Goal: Task Accomplishment & Management: Use online tool/utility

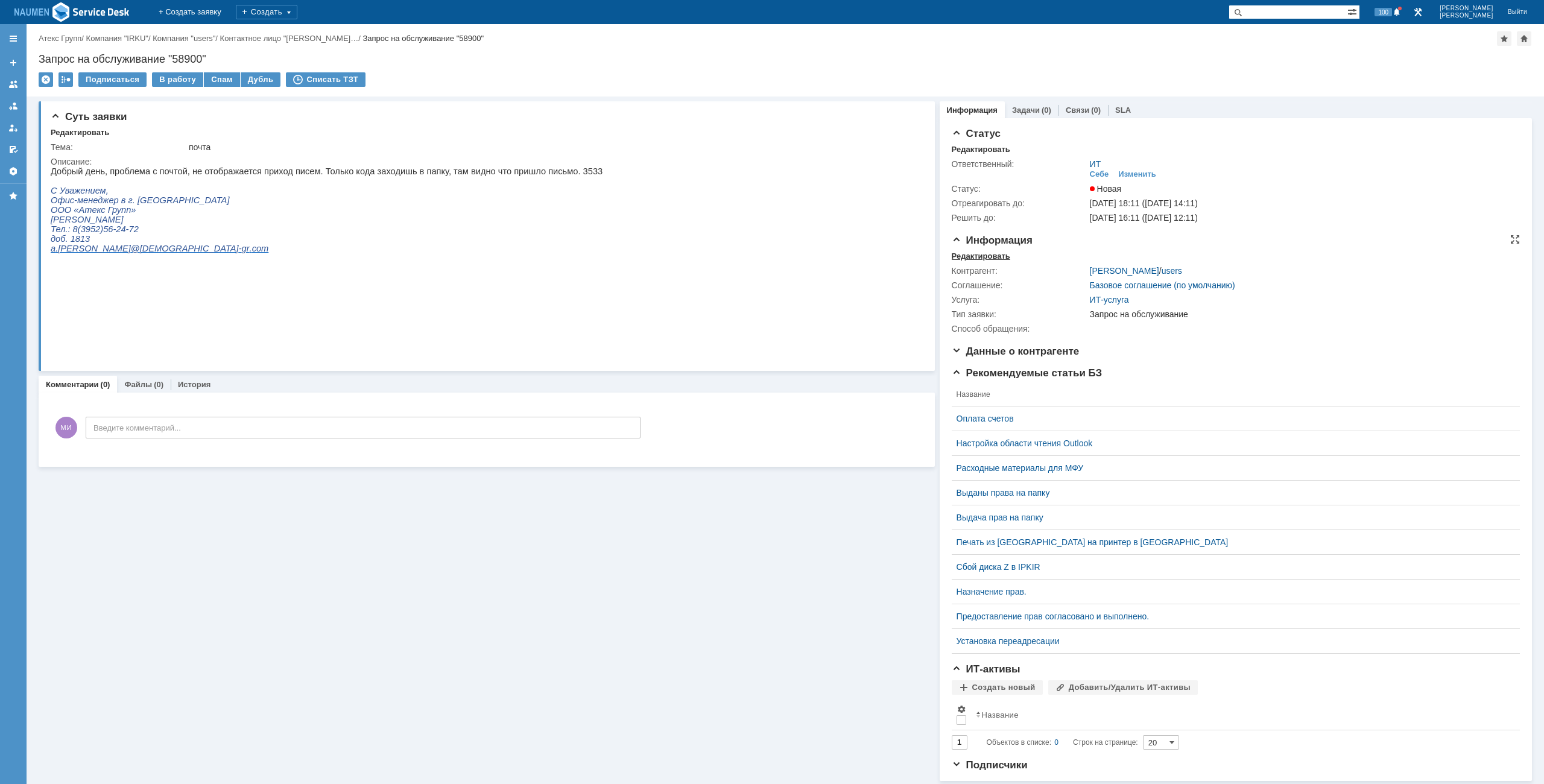
click at [976, 255] on div "Редактировать" at bounding box center [981, 256] width 59 height 9
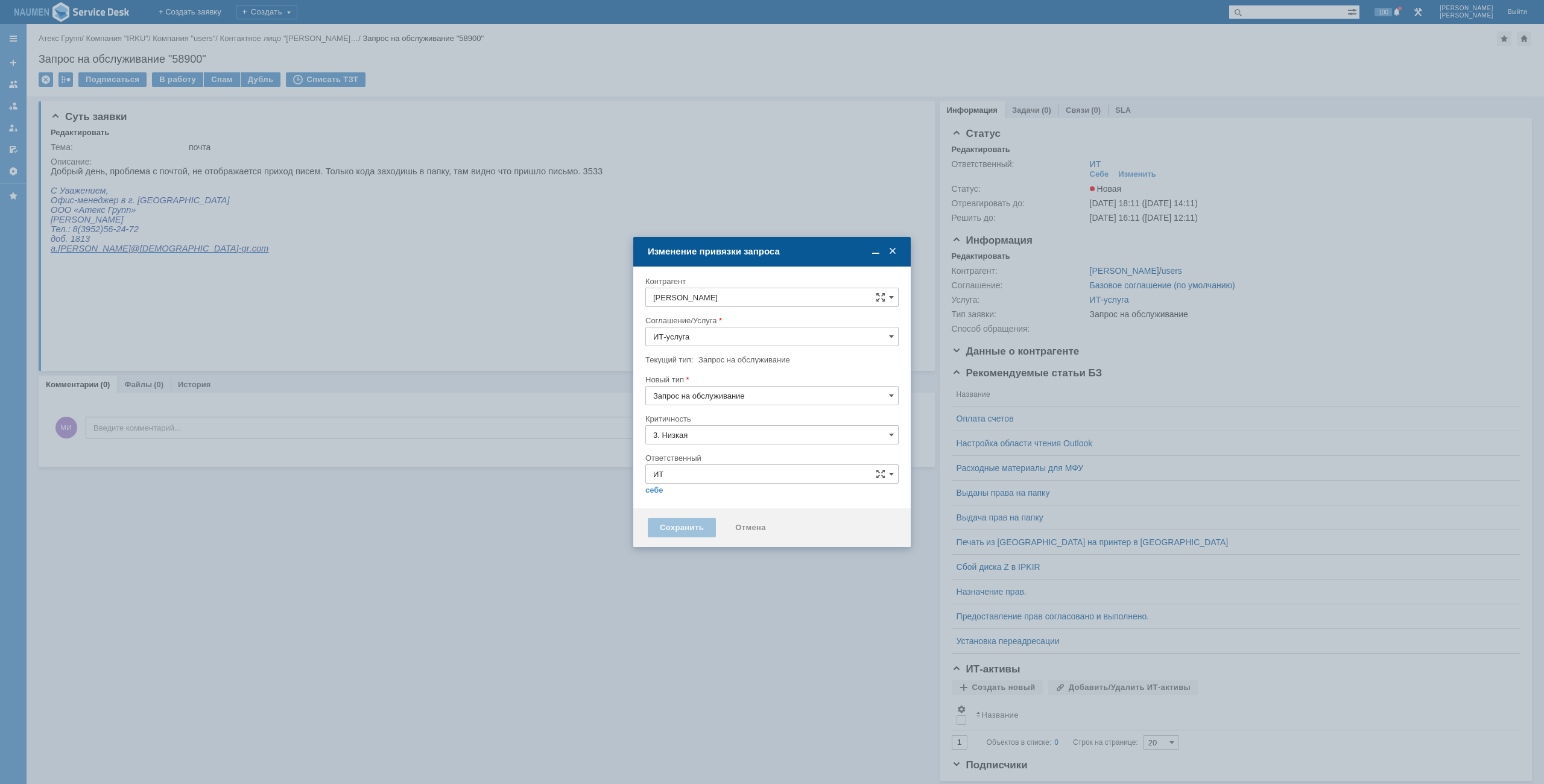
type input "[не указано]"
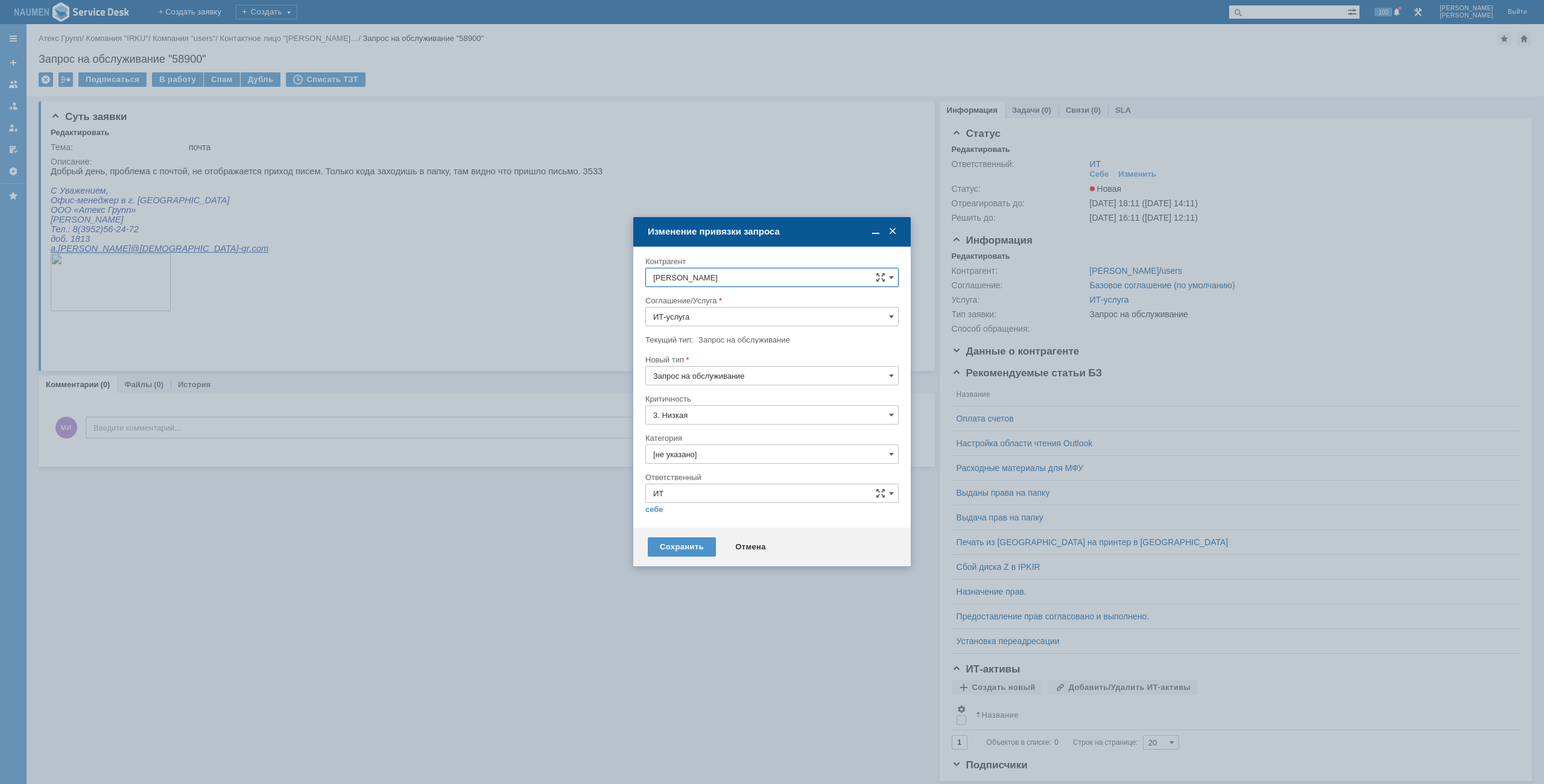
click at [701, 456] on input "[не указано]" at bounding box center [772, 454] width 254 height 20
click at [690, 517] on div "Почта" at bounding box center [772, 522] width 252 height 20
click at [666, 511] on div "себе своей команде" at bounding box center [772, 508] width 254 height 11
type input "Почта"
click at [650, 509] on link "себе" at bounding box center [654, 510] width 18 height 9
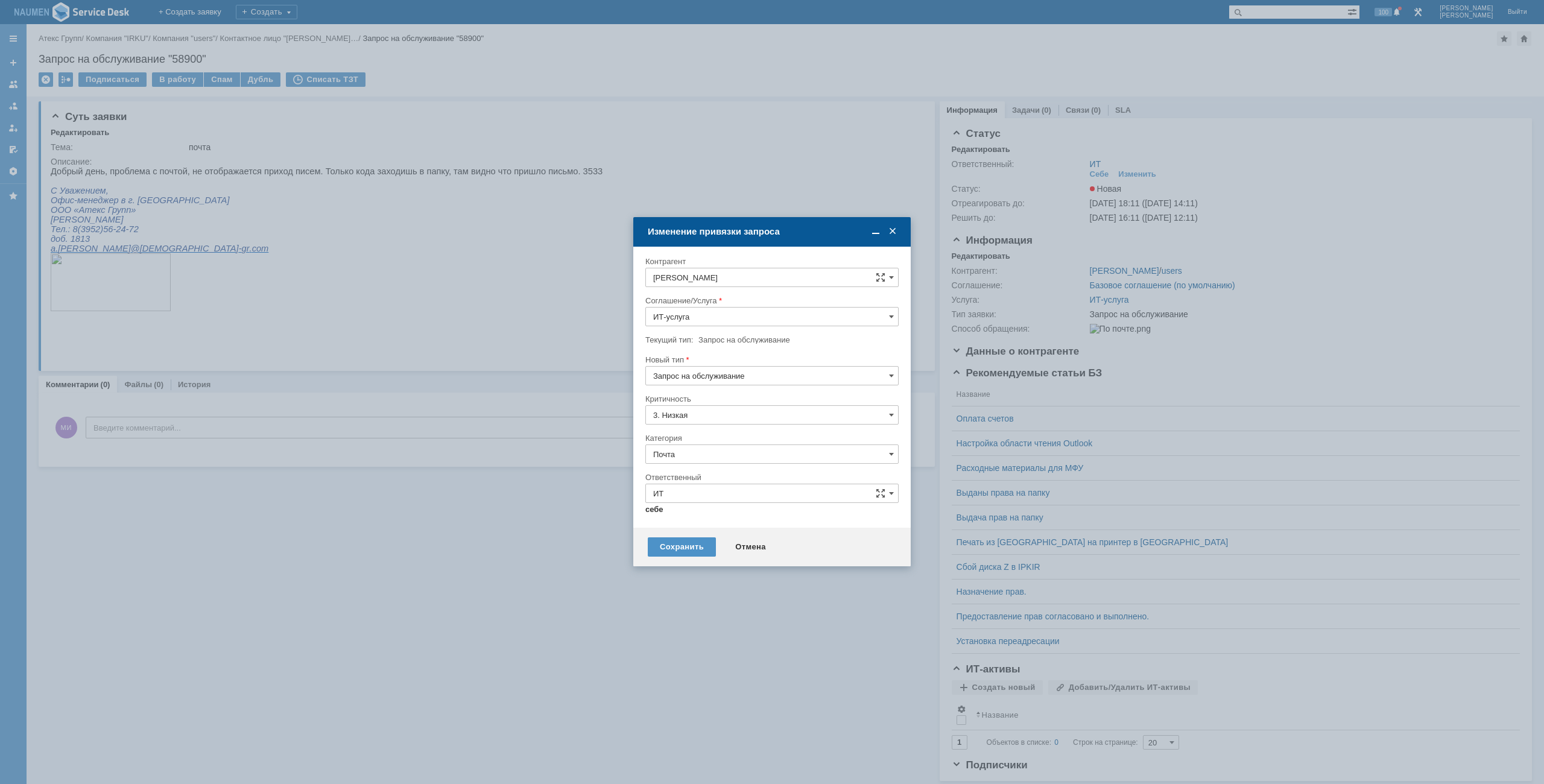
type input "[PERSON_NAME]"
click at [684, 550] on div "Сохранить" at bounding box center [682, 542] width 68 height 20
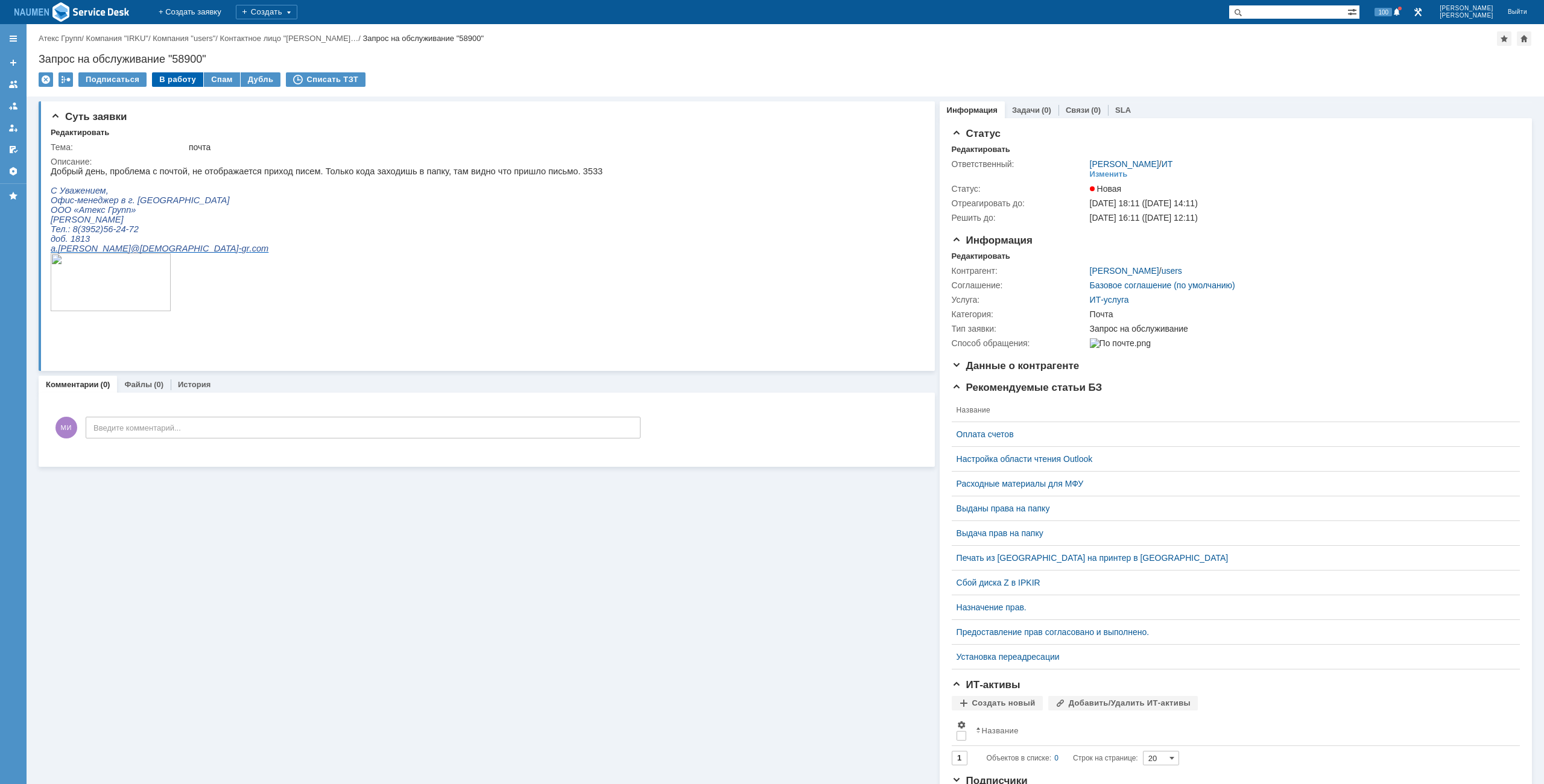
click at [173, 76] on div "В работу" at bounding box center [177, 79] width 51 height 14
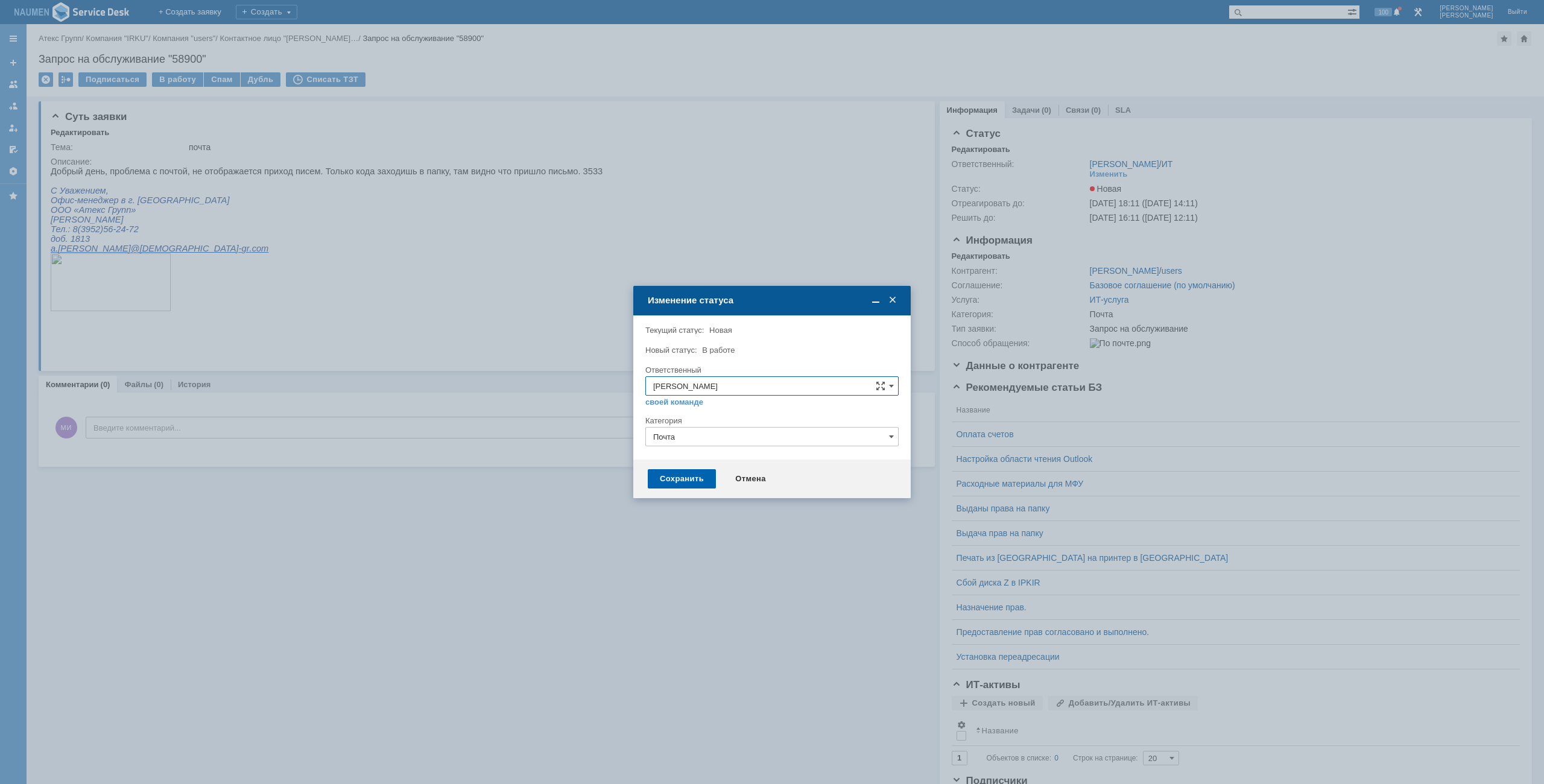
click at [680, 478] on div "Сохранить" at bounding box center [682, 479] width 68 height 20
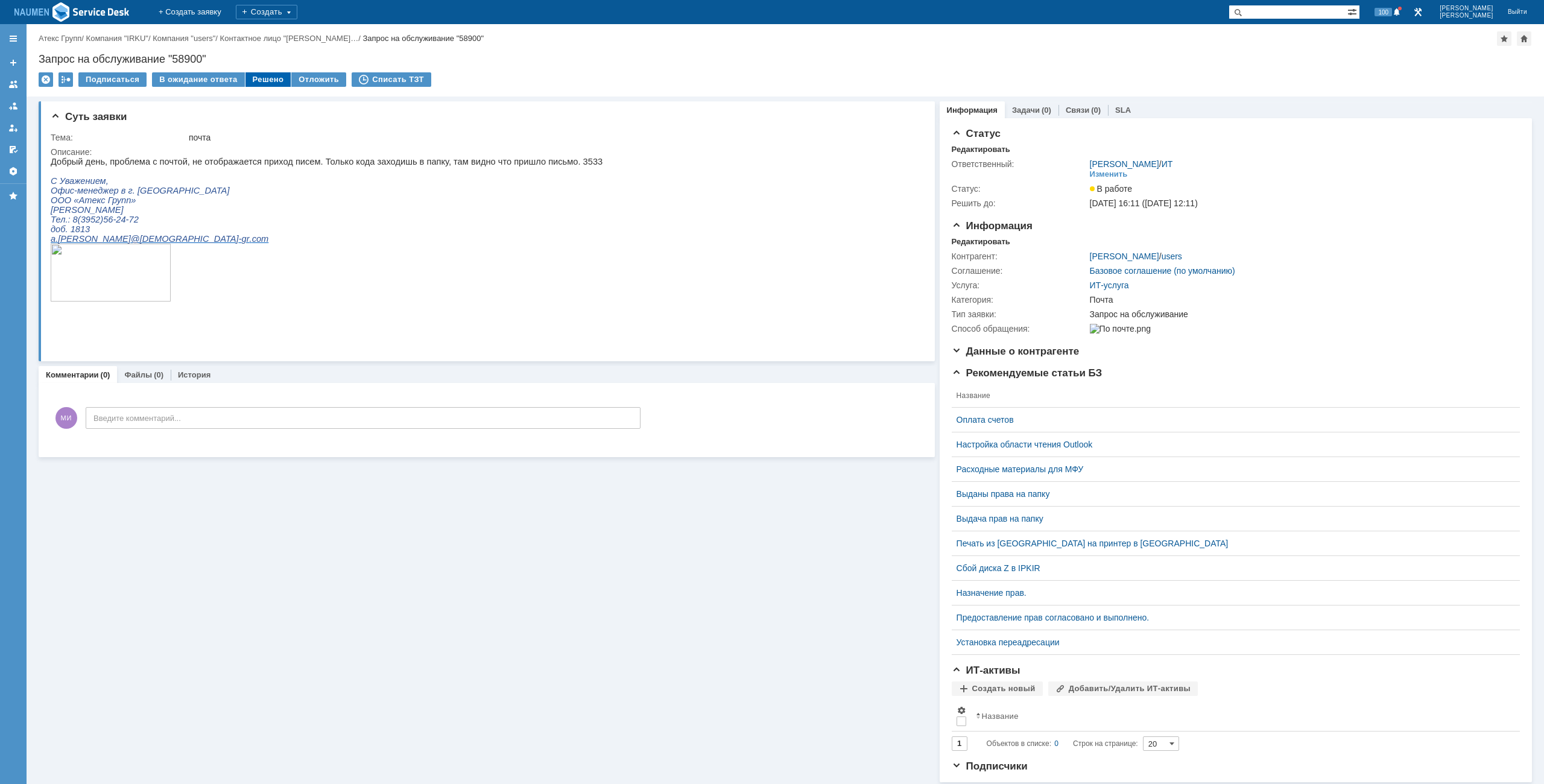
click at [264, 76] on div "Решено" at bounding box center [268, 79] width 46 height 14
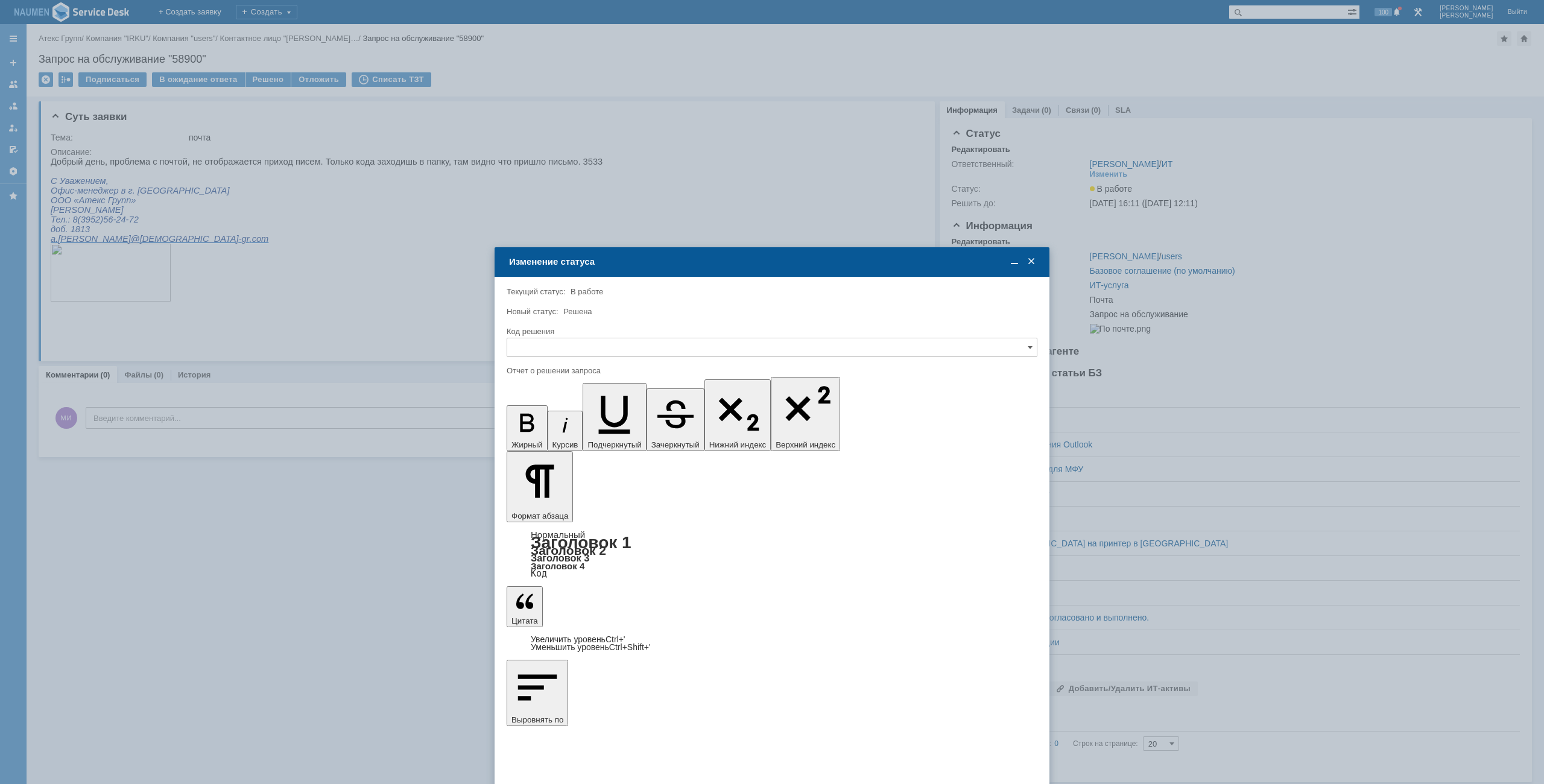
click at [611, 334] on div "Код решения" at bounding box center [771, 332] width 529 height 8
click at [603, 343] on input "text" at bounding box center [771, 347] width 531 height 20
click at [545, 429] on span "Решено" at bounding box center [772, 429] width 515 height 9
type input "Решено"
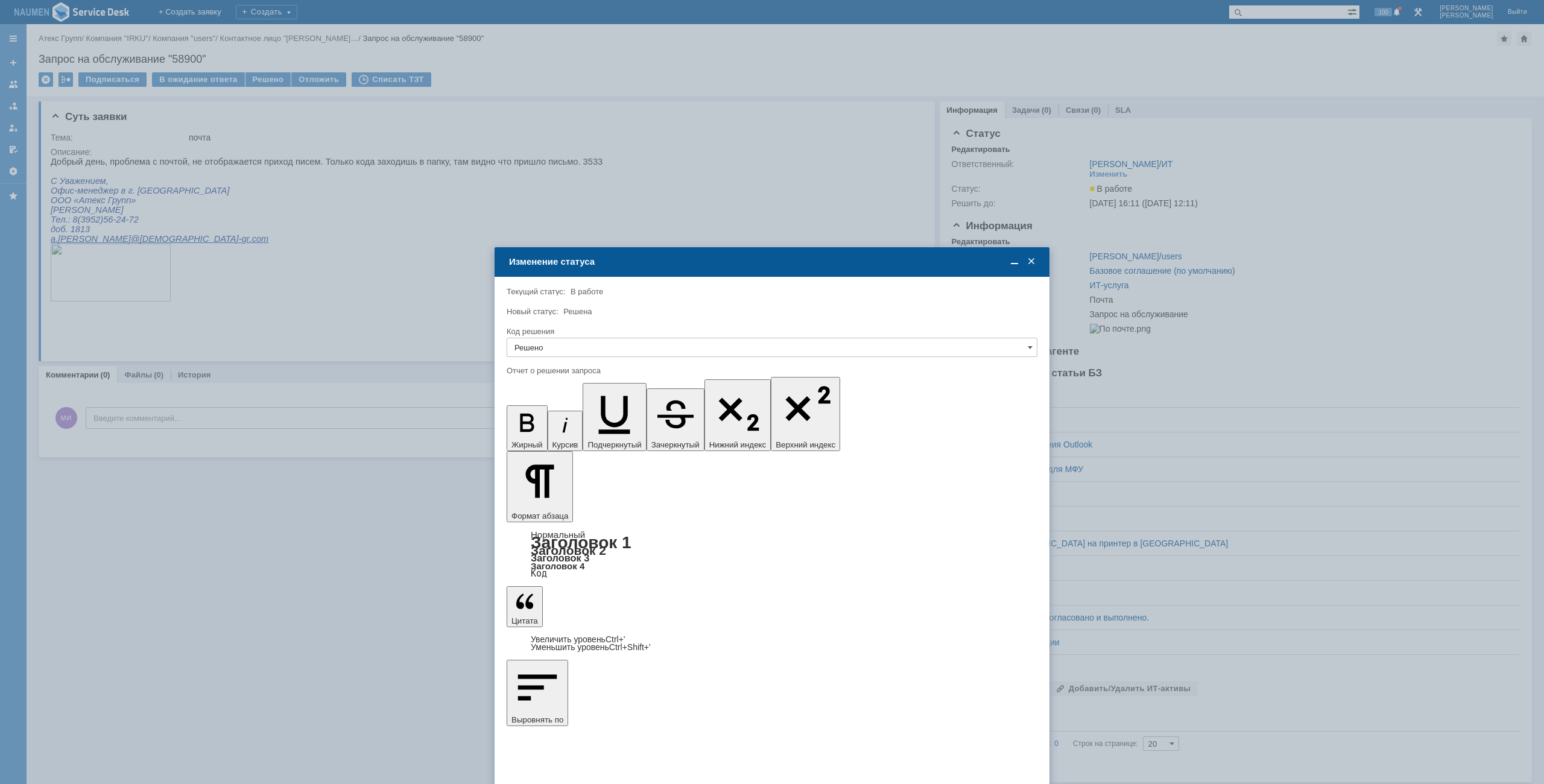
type input "Решено"
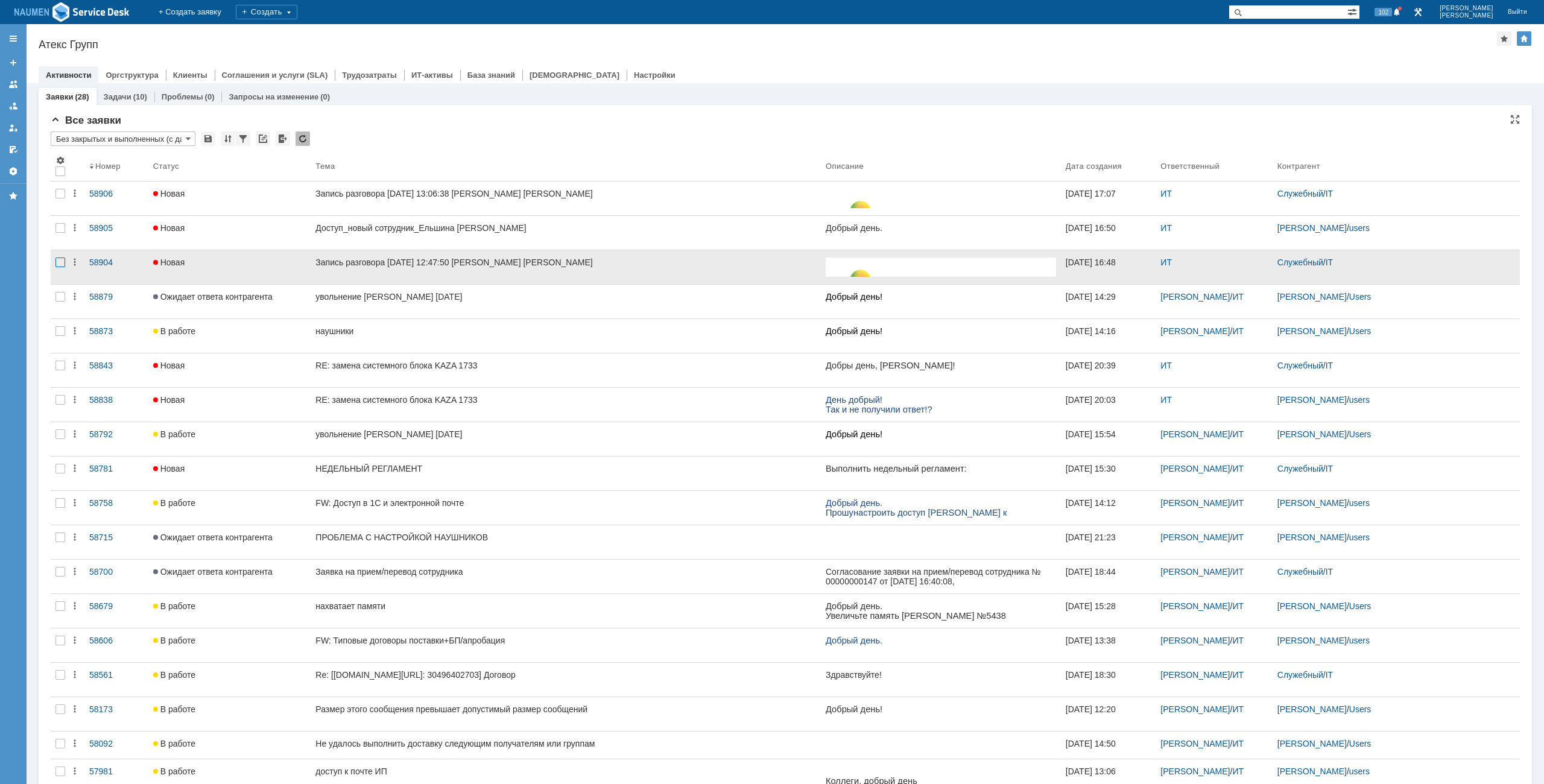
click at [63, 266] on div at bounding box center [60, 262] width 9 height 9
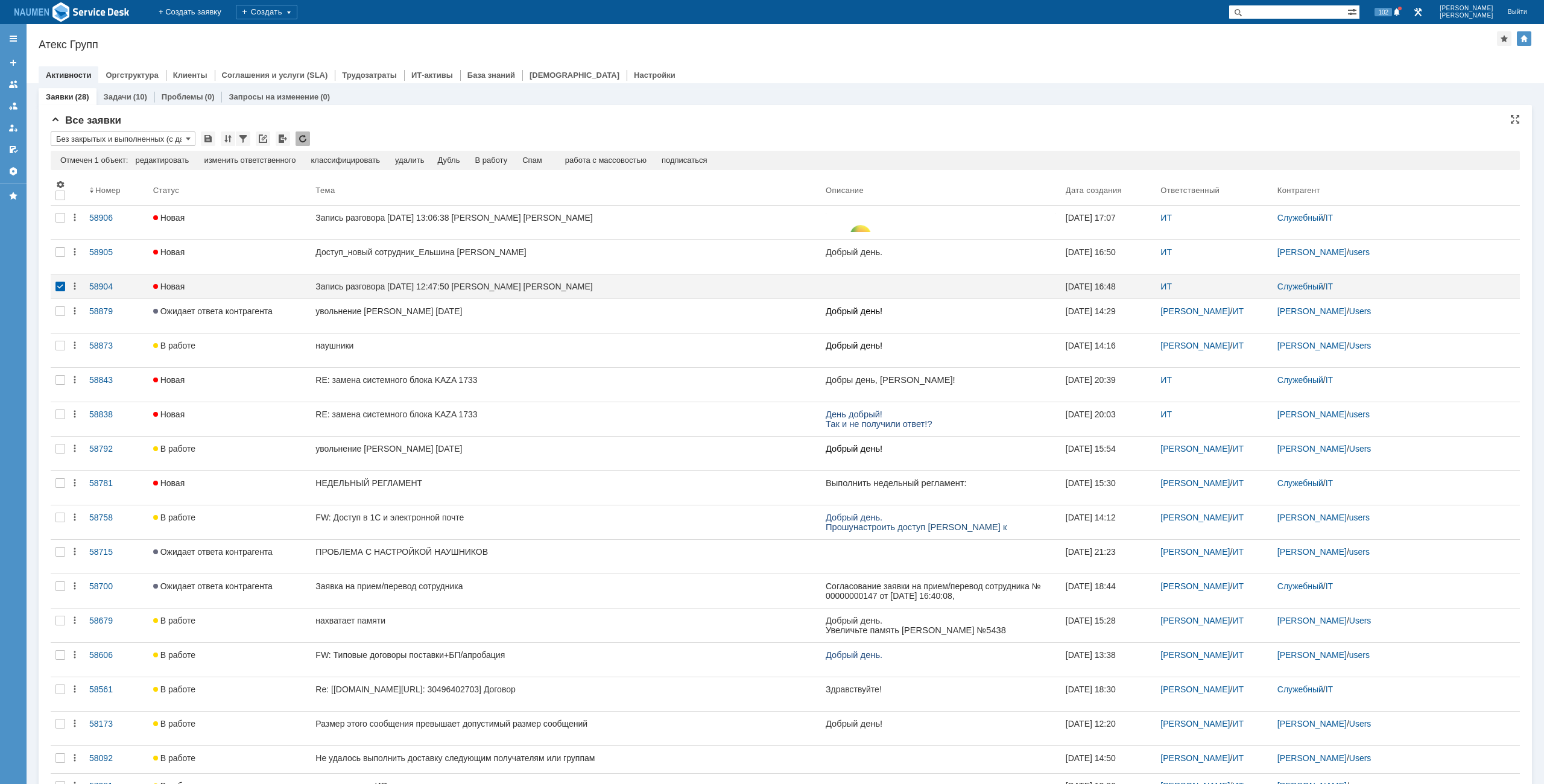
click at [524, 162] on td "Спам" at bounding box center [533, 161] width 35 height 11
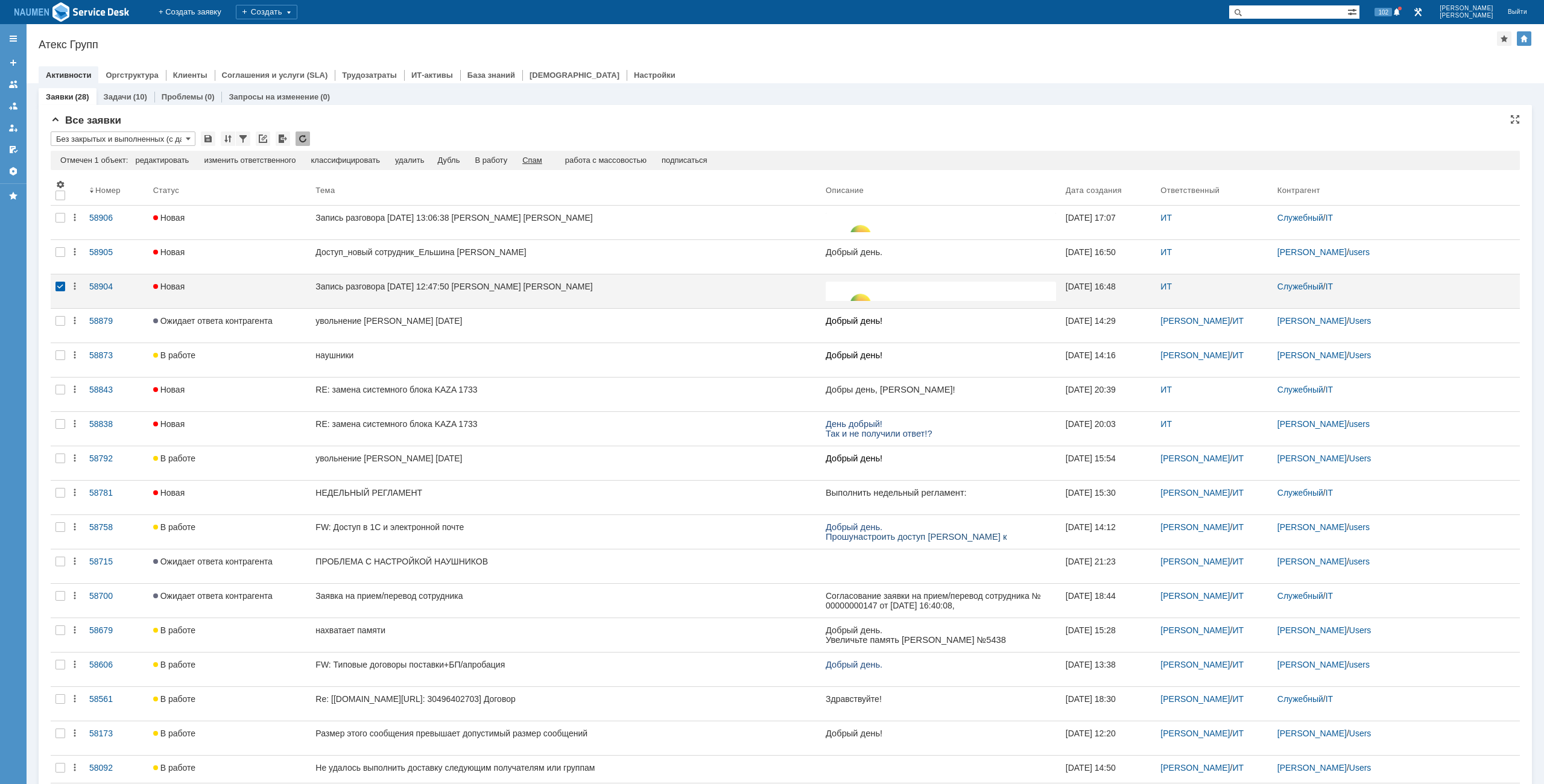
click at [535, 162] on div "Спам" at bounding box center [533, 160] width 20 height 9
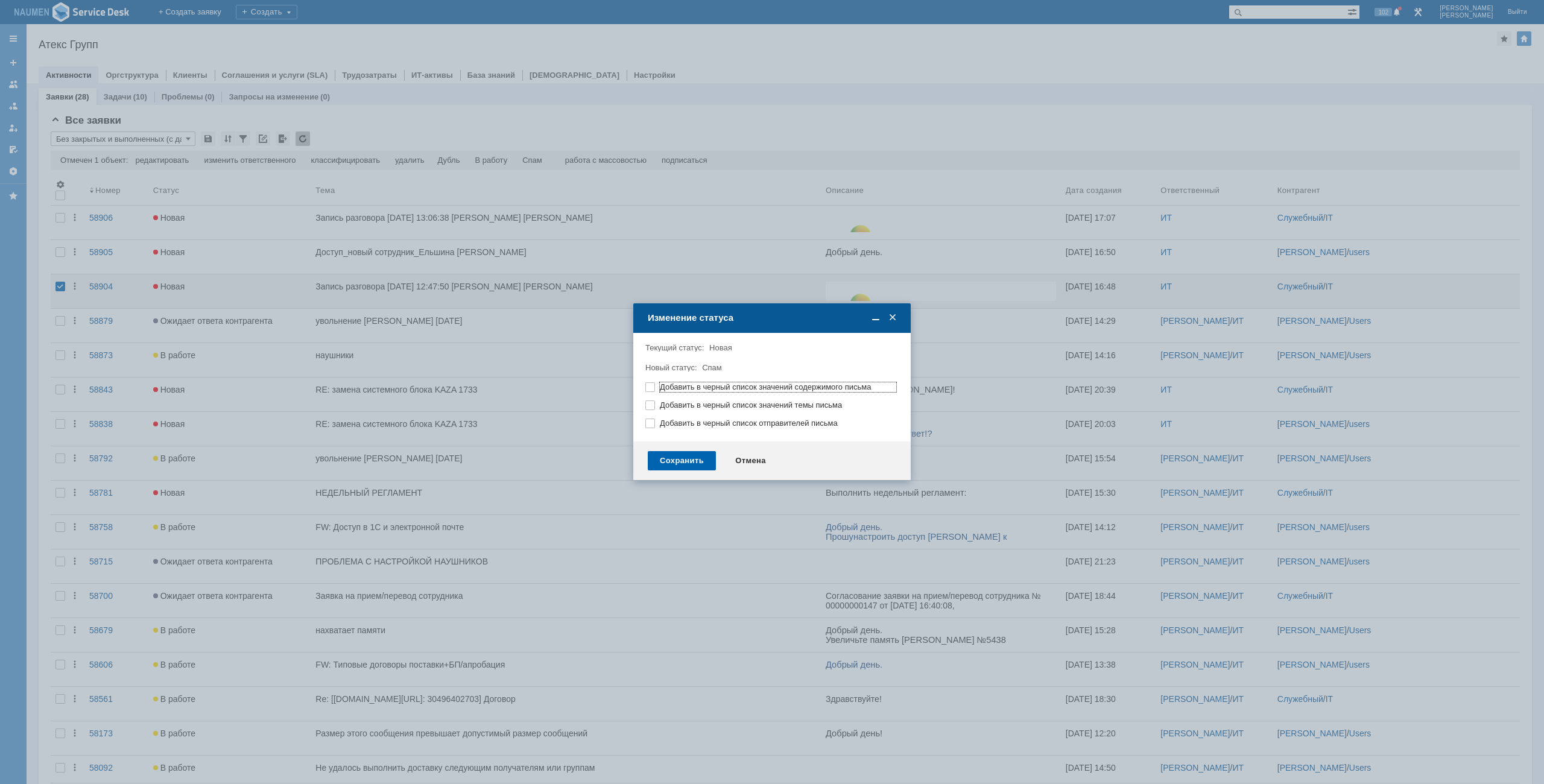
click at [684, 468] on div "Сохранить" at bounding box center [682, 460] width 68 height 20
